Goal: Information Seeking & Learning: Understand process/instructions

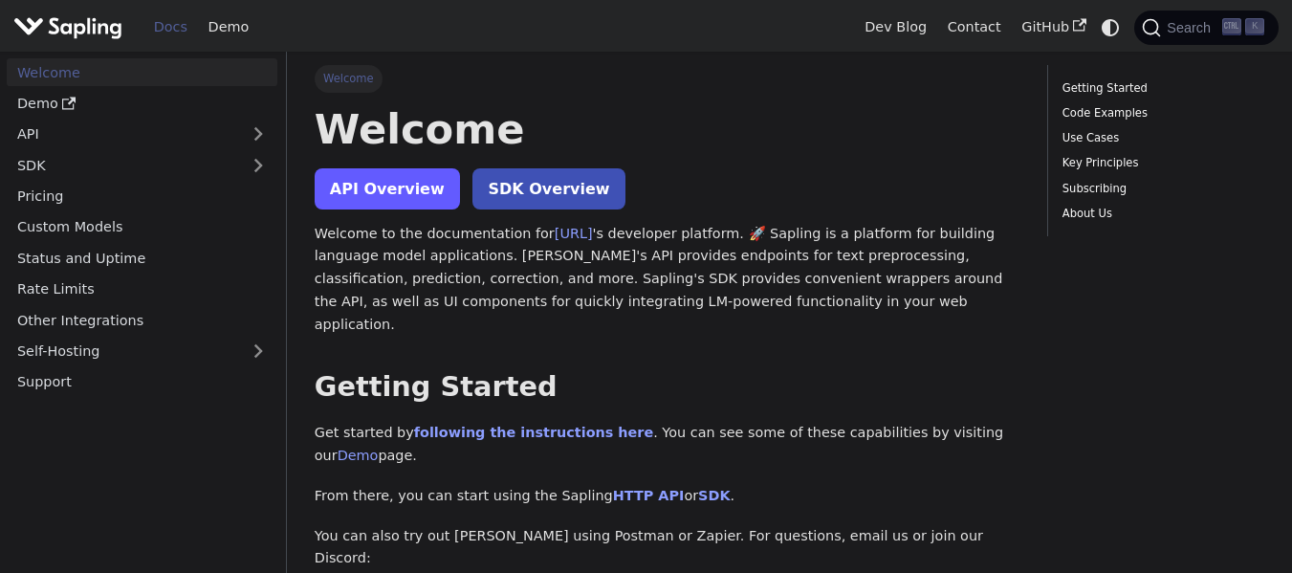
click at [342, 198] on link "API Overview" at bounding box center [387, 188] width 145 height 41
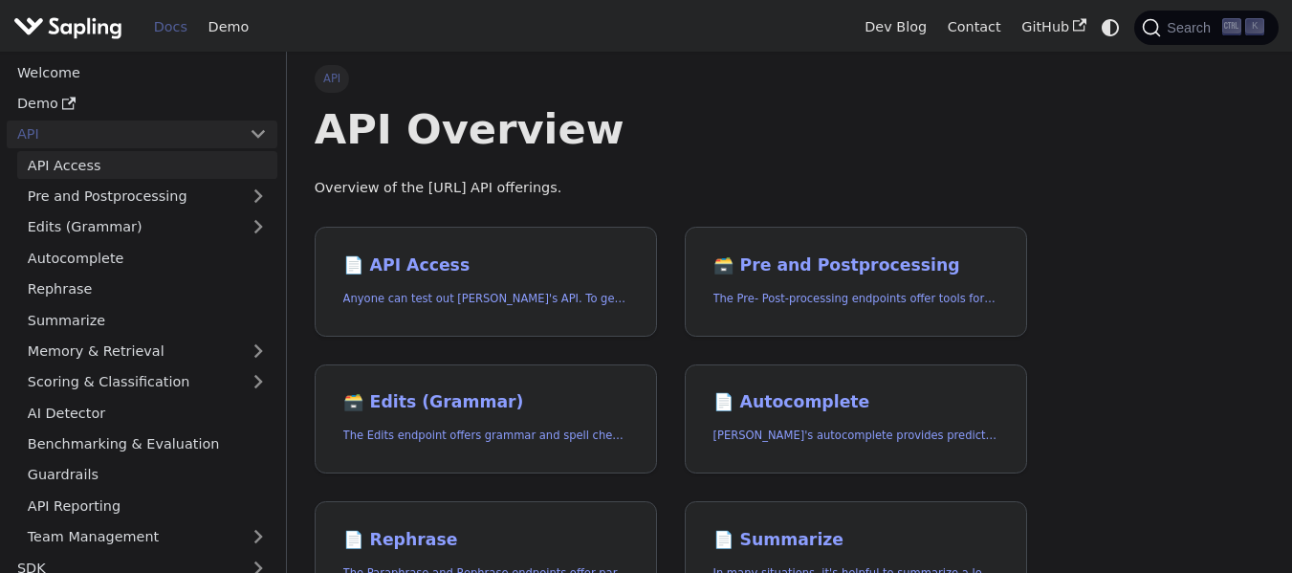
click at [93, 173] on link "API Access" at bounding box center [147, 165] width 260 height 28
